Goal: Transaction & Acquisition: Purchase product/service

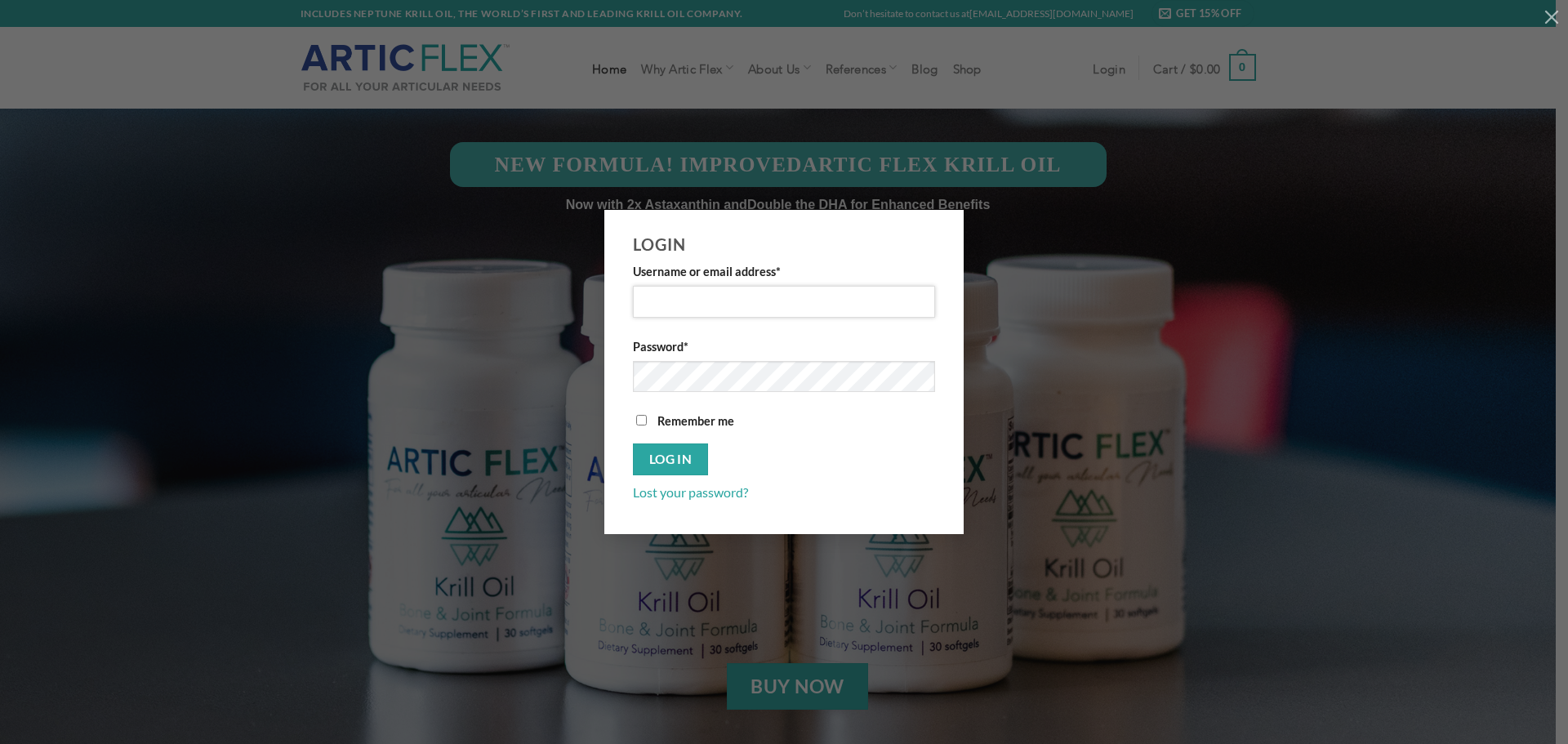
click at [771, 299] on input "Username or email address *" at bounding box center [784, 302] width 302 height 32
type input "whighber@lacourt.org"
click at [641, 418] on input "Remember me" at bounding box center [641, 420] width 11 height 11
checkbox input "true"
click at [659, 453] on button "Log in" at bounding box center [671, 459] width 75 height 32
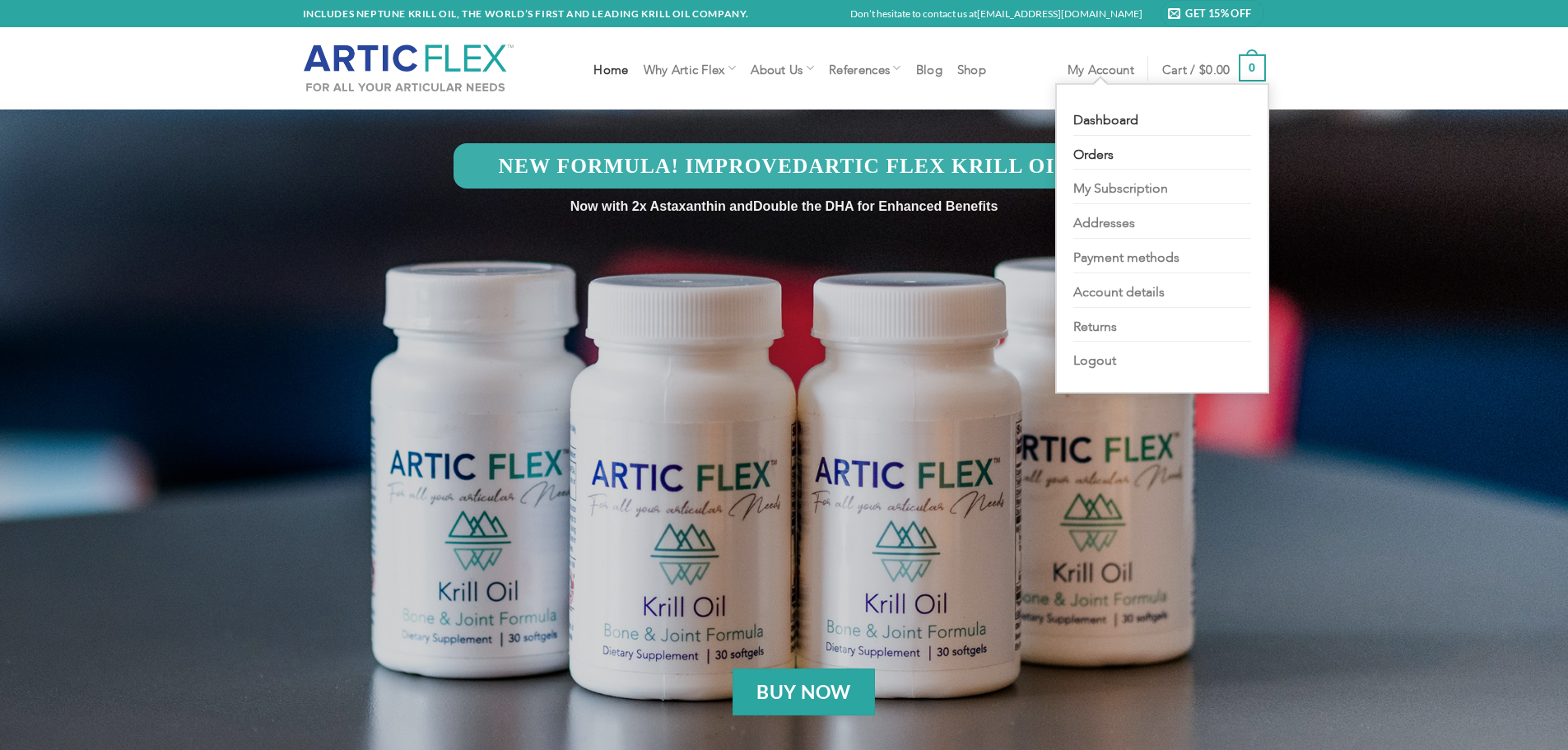
click at [1091, 146] on link "Orders" at bounding box center [1162, 152] width 177 height 34
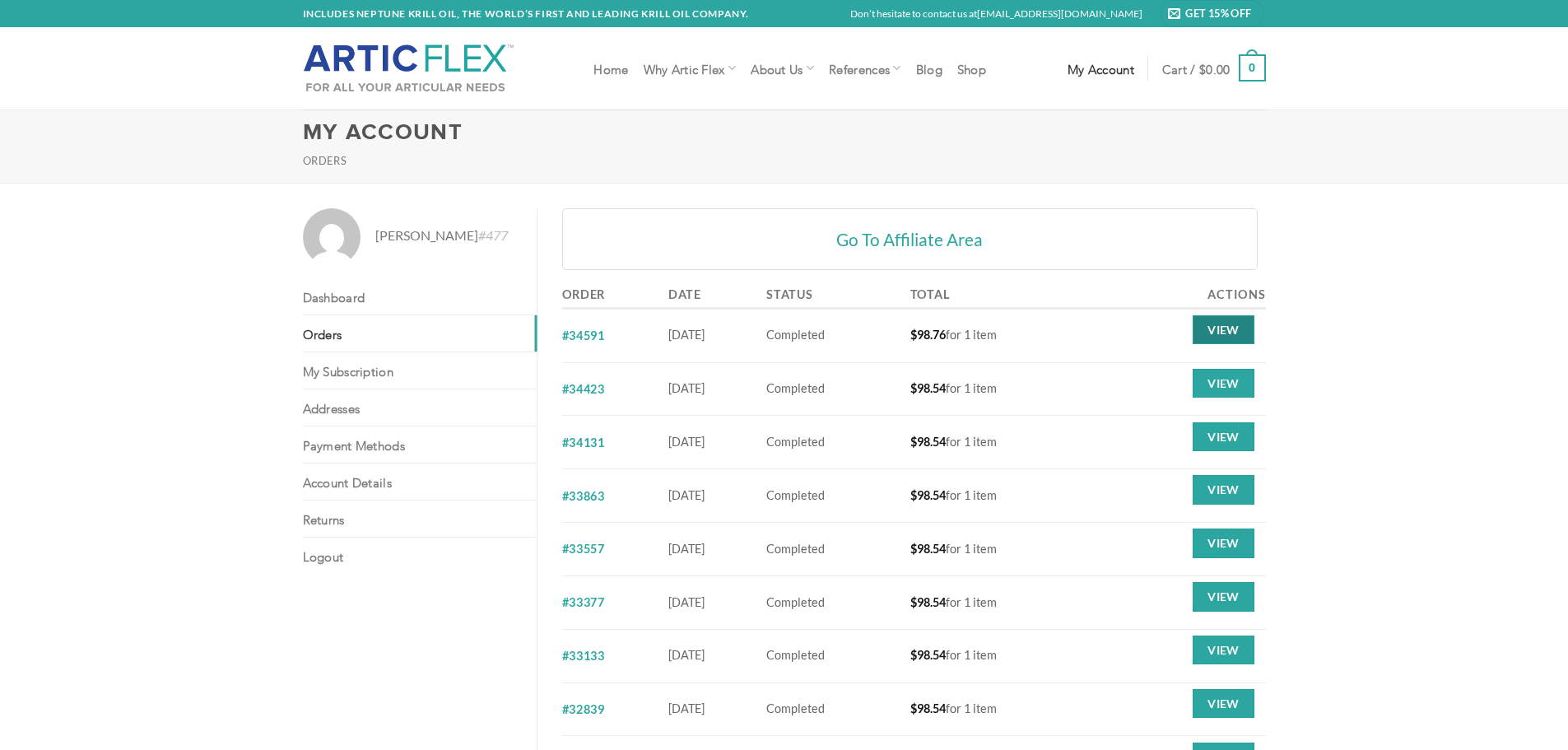
click at [1212, 327] on link "View" at bounding box center [1223, 330] width 61 height 29
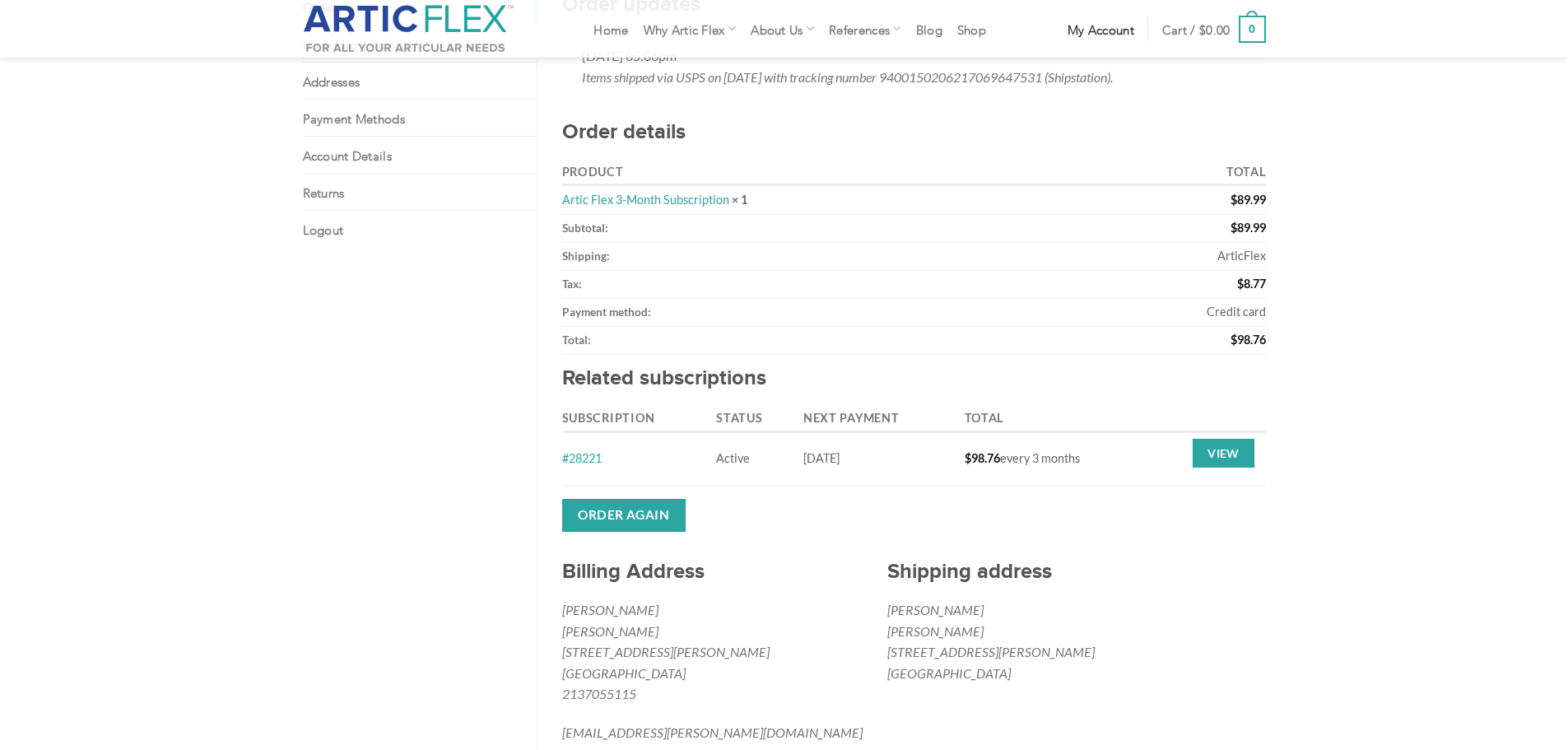
scroll to position [329, 0]
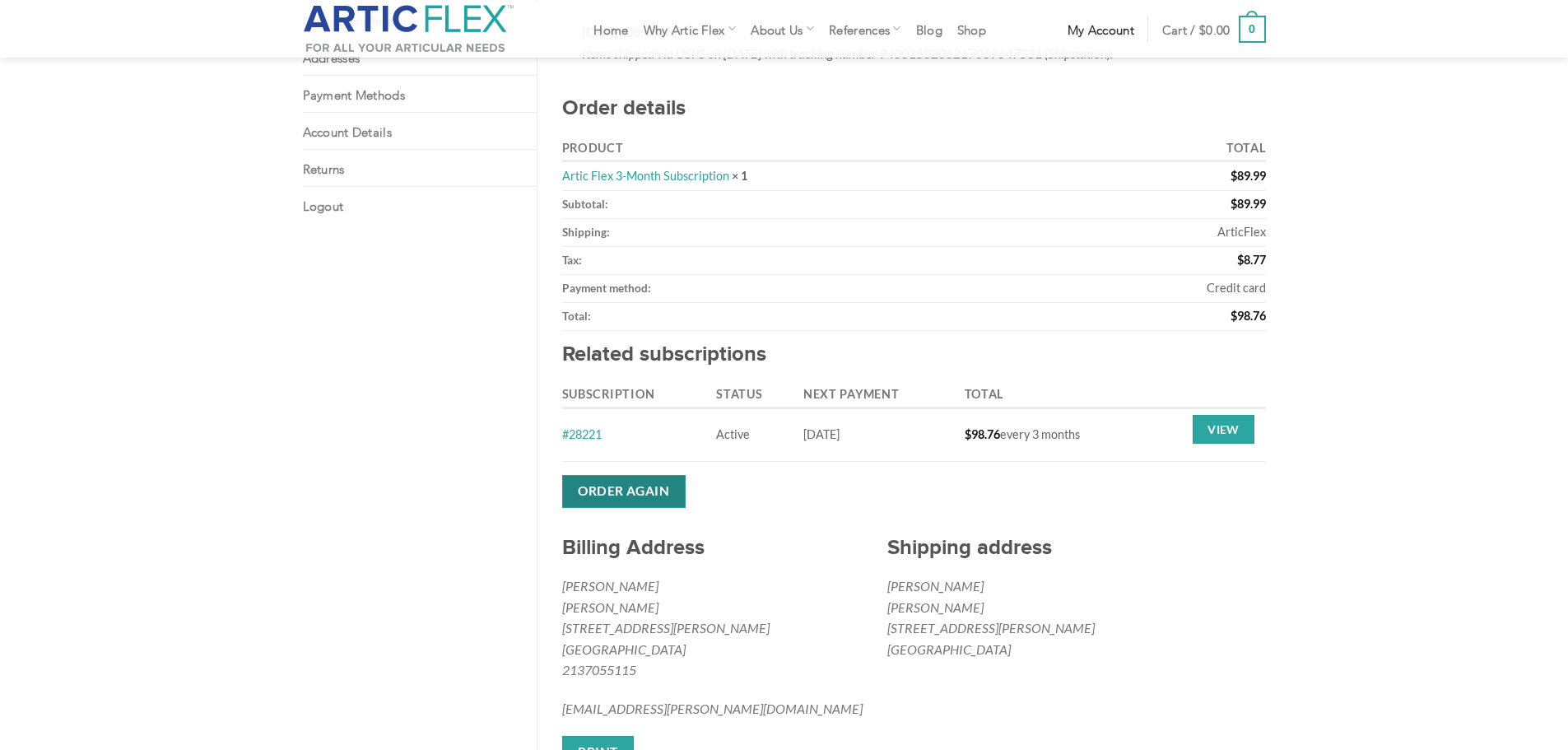
click at [610, 488] on link "Order again" at bounding box center [623, 491] width 124 height 32
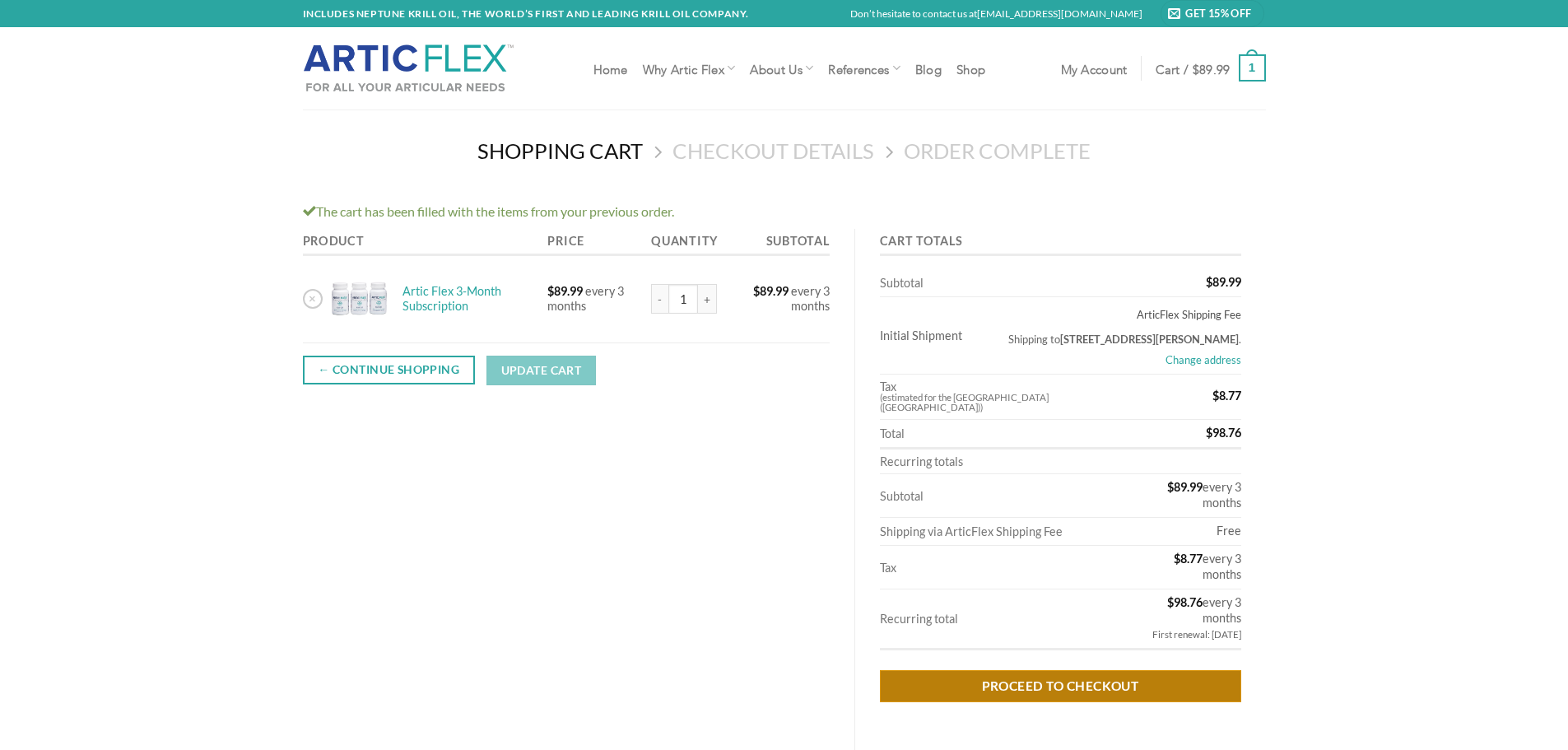
click at [1027, 670] on link "Proceed to checkout" at bounding box center [1061, 686] width 362 height 32
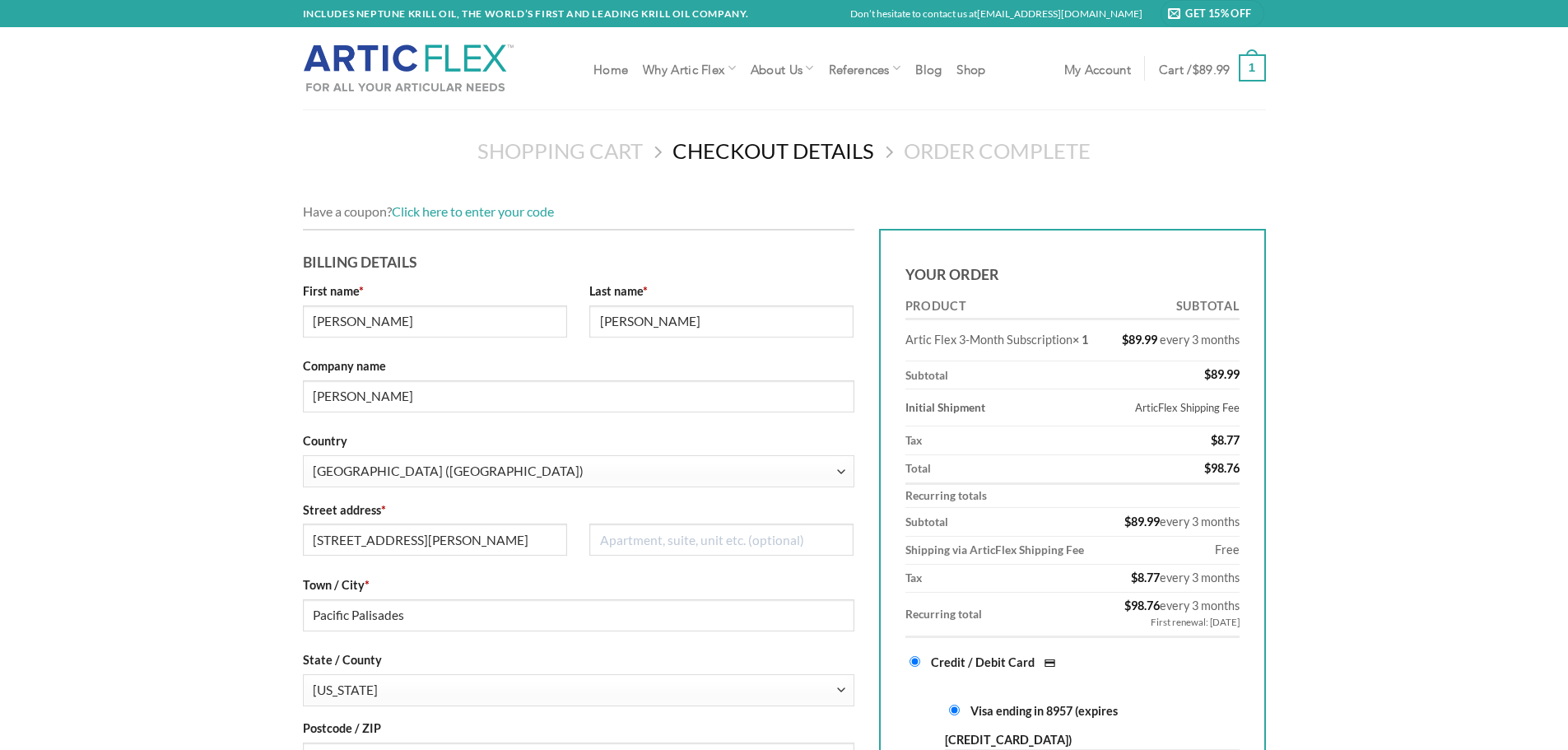
select select "CA"
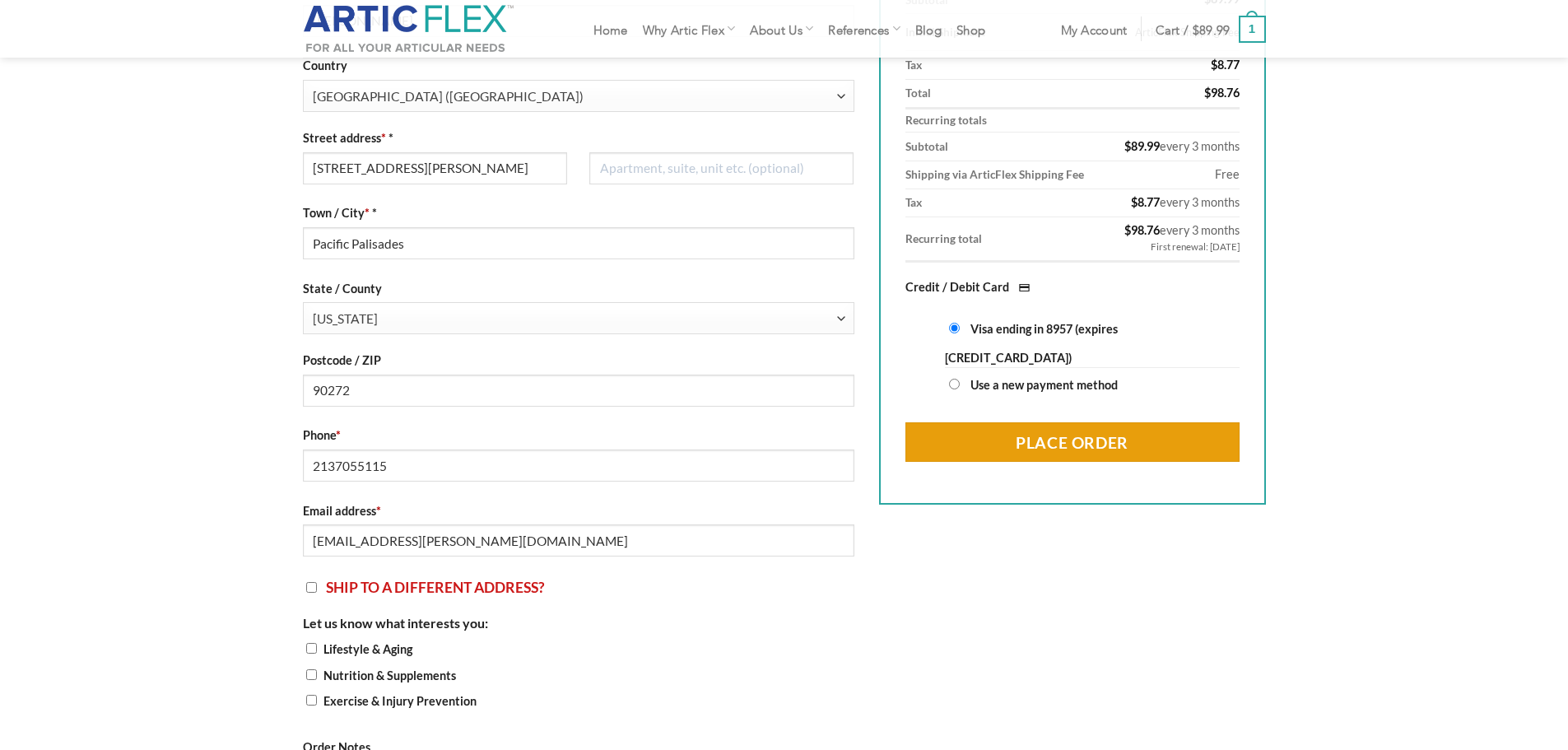
scroll to position [165, 0]
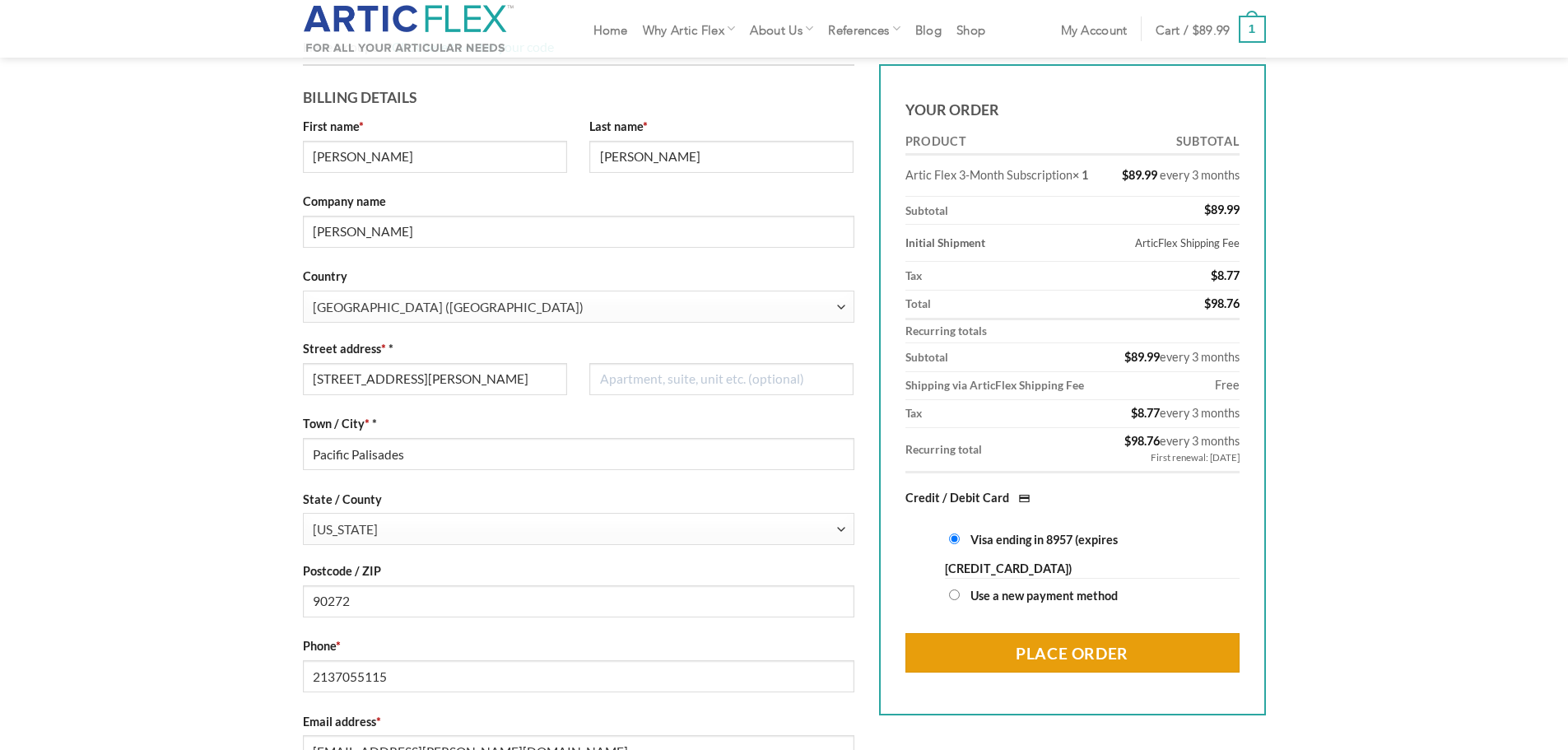
click at [953, 597] on input "Use a new payment method" at bounding box center [954, 594] width 11 height 11
radio input "true"
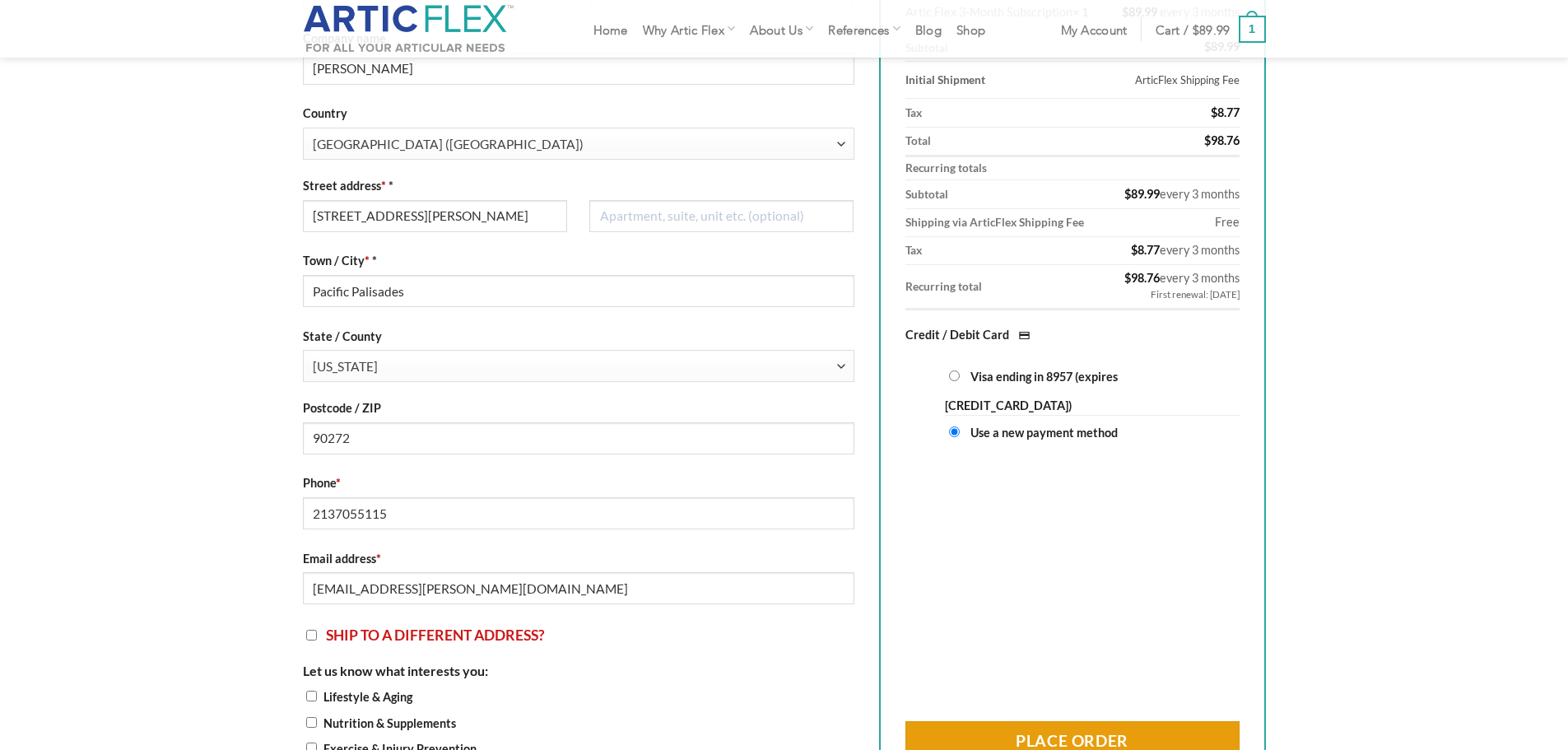
scroll to position [329, 0]
